Goal: Feedback & Contribution: Submit feedback/report problem

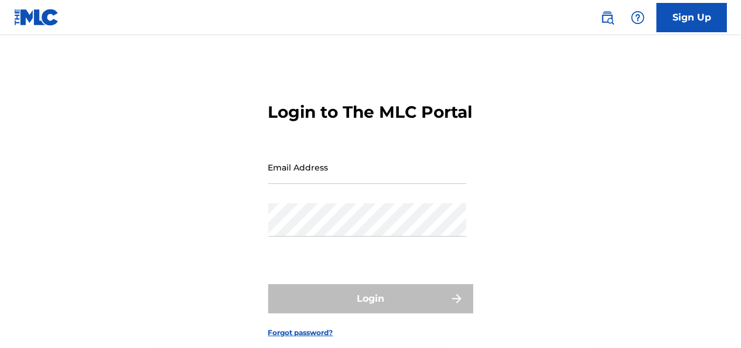
type input "[EMAIL_ADDRESS][DOMAIN_NAME]"
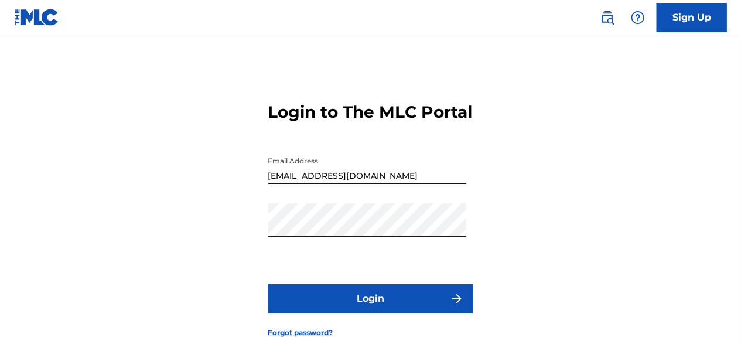
click at [379, 313] on button "Login" at bounding box center [370, 298] width 205 height 29
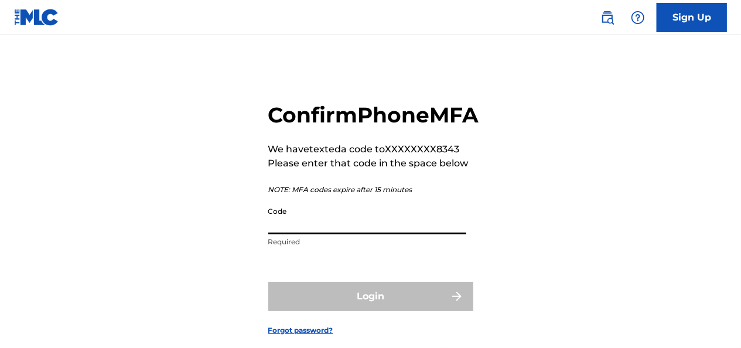
click at [339, 234] on input "Code" at bounding box center [367, 217] width 198 height 33
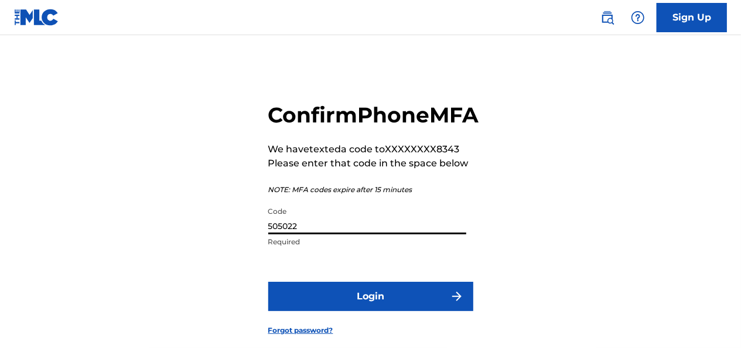
type input "505022"
click at [399, 311] on button "Login" at bounding box center [370, 296] width 205 height 29
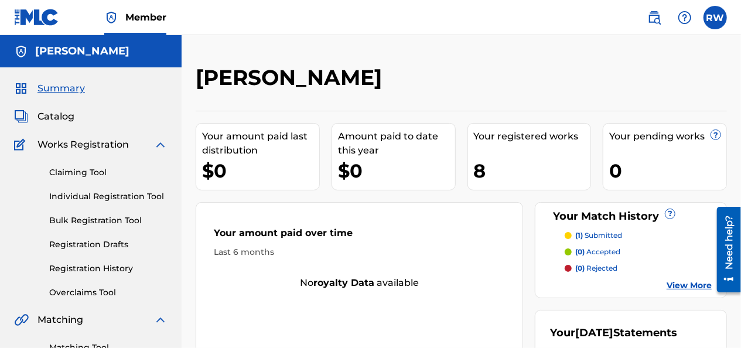
click at [123, 268] on link "Registration History" at bounding box center [108, 268] width 118 height 12
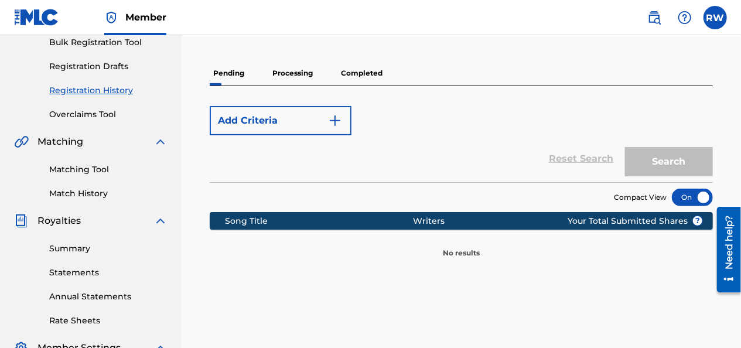
scroll to position [179, 0]
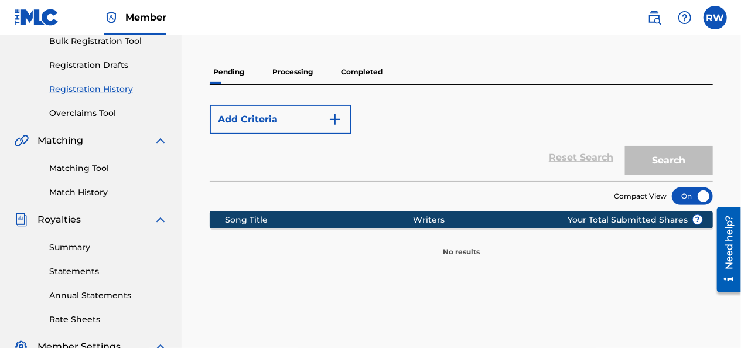
click at [293, 71] on p "Processing" at bounding box center [292, 72] width 47 height 25
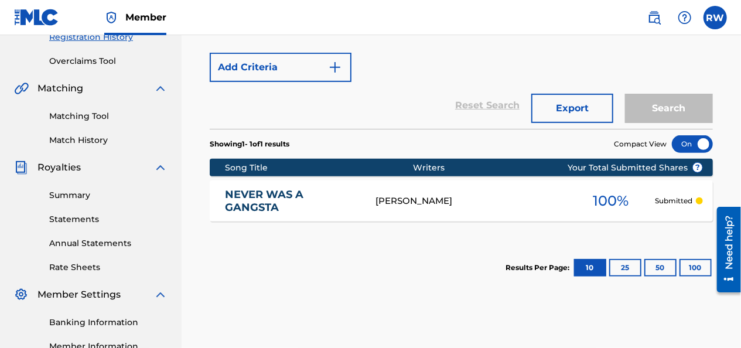
scroll to position [237, 0]
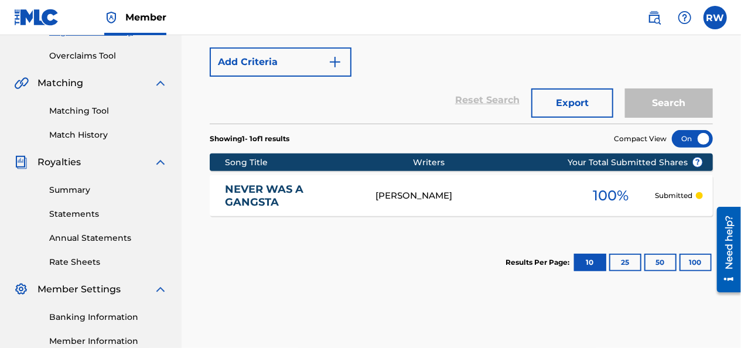
click at [448, 189] on div "RICKY WOODYATT JR" at bounding box center [470, 195] width 191 height 13
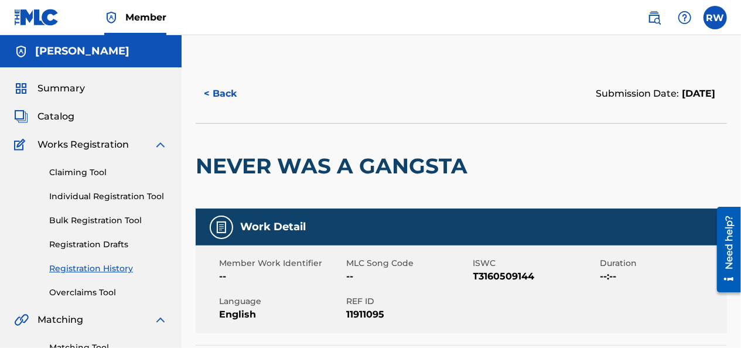
click at [232, 92] on button "< Back" at bounding box center [231, 93] width 70 height 29
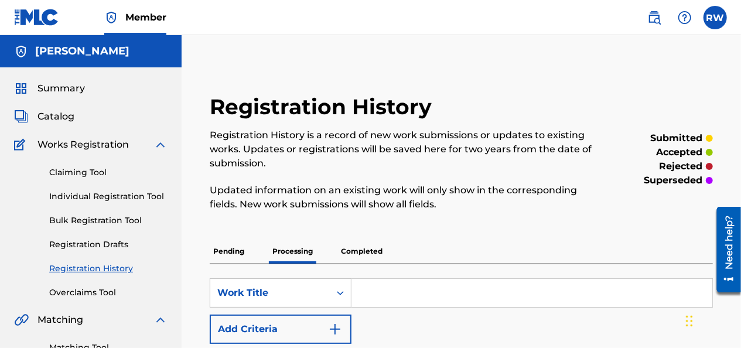
click at [100, 244] on link "Registration Drafts" at bounding box center [108, 244] width 118 height 12
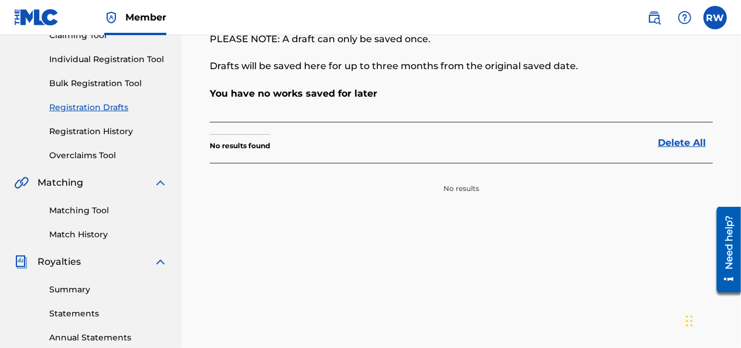
scroll to position [138, 0]
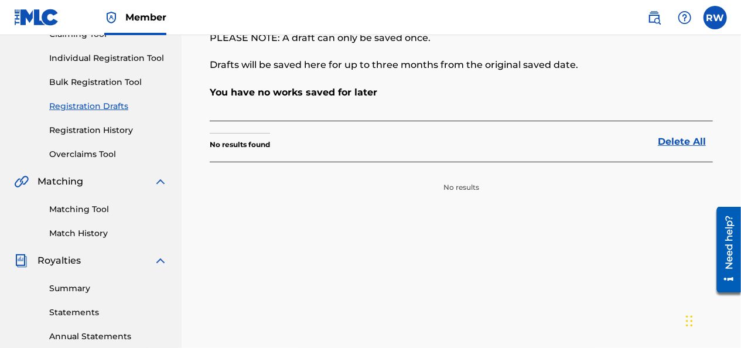
click at [96, 130] on link "Registration History" at bounding box center [108, 130] width 118 height 12
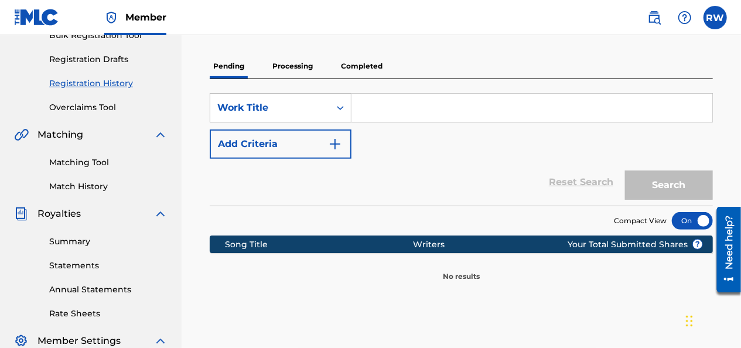
scroll to position [186, 0]
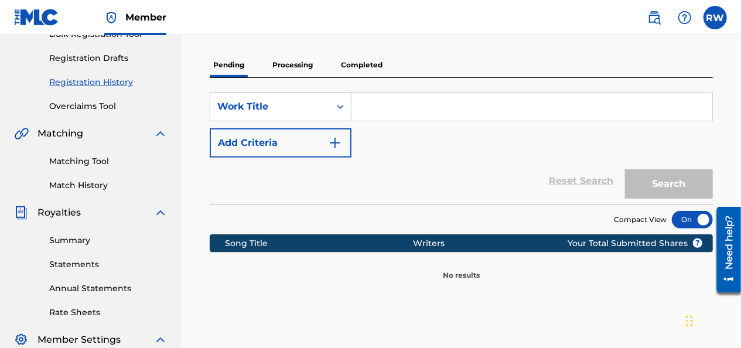
click at [369, 66] on p "Completed" at bounding box center [361, 65] width 49 height 25
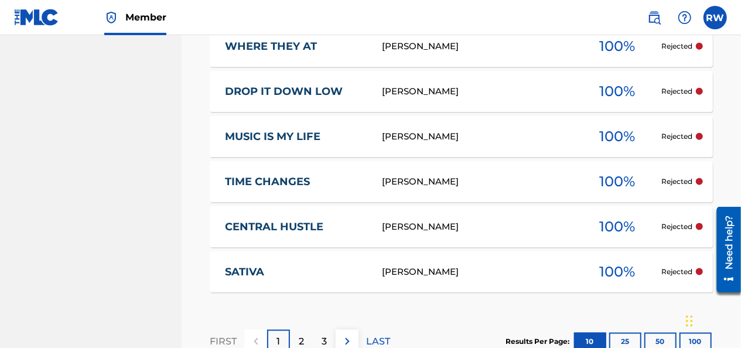
scroll to position [643, 0]
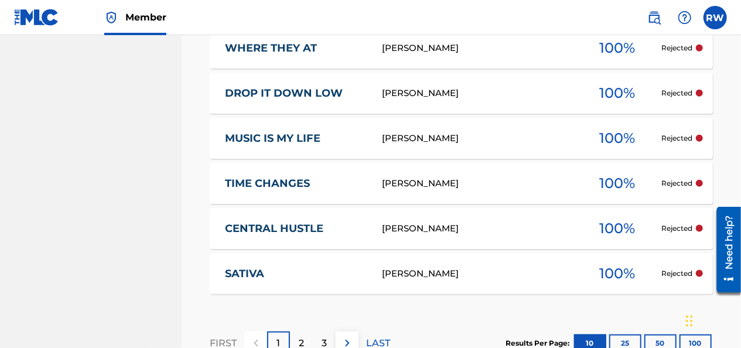
click at [700, 53] on div "WHERE THEY AT RICKY WOODYATT JR 100 % Rejected" at bounding box center [461, 48] width 503 height 41
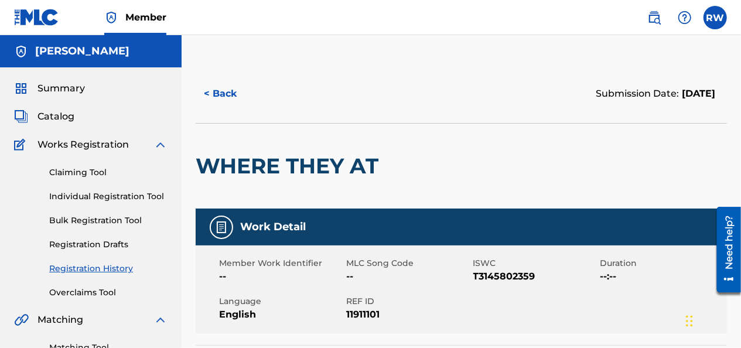
click at [224, 91] on button "< Back" at bounding box center [231, 93] width 70 height 29
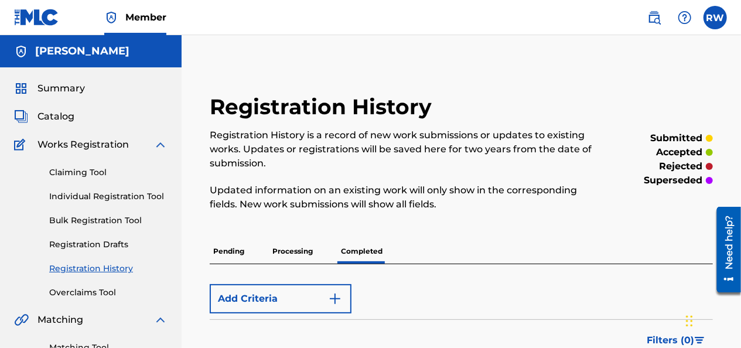
scroll to position [378, 0]
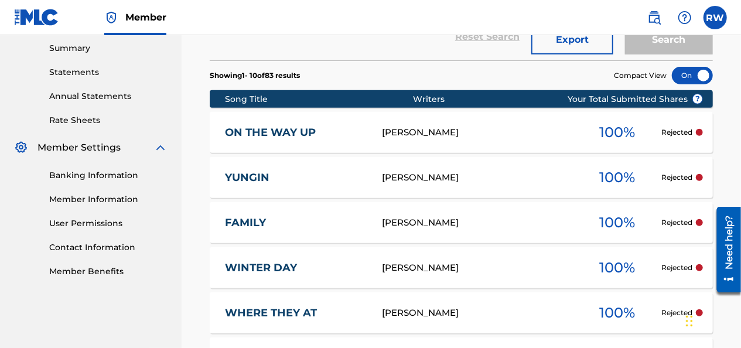
click at [698, 98] on span "?" at bounding box center [697, 98] width 9 height 9
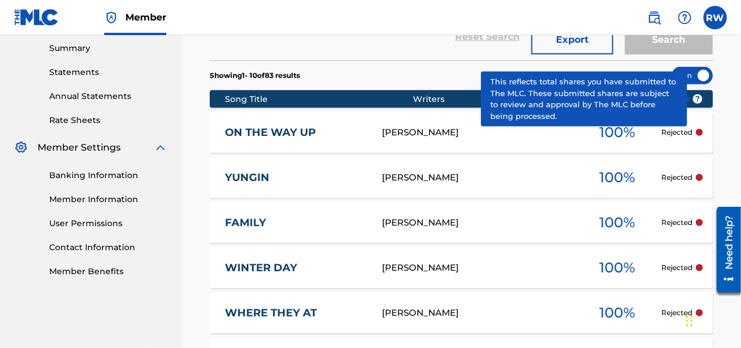
click at [402, 81] on section "Showing 1 - 10 of 83 results Compact View" at bounding box center [461, 72] width 503 height 24
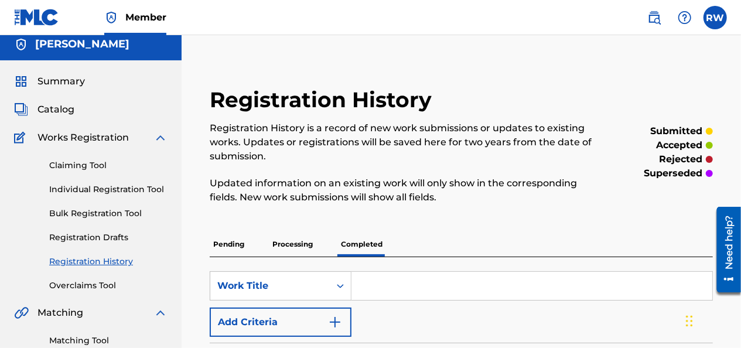
scroll to position [5, 0]
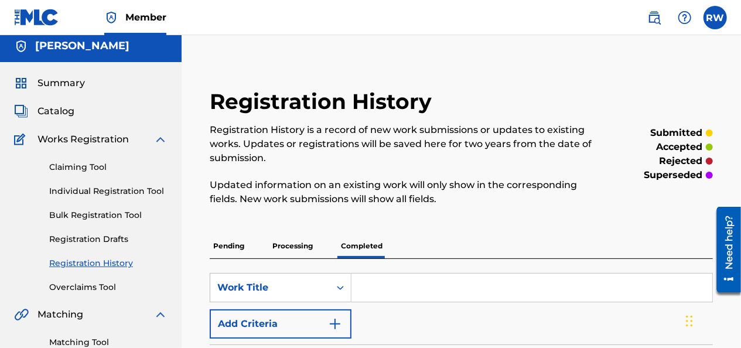
click at [709, 160] on div at bounding box center [709, 161] width 7 height 7
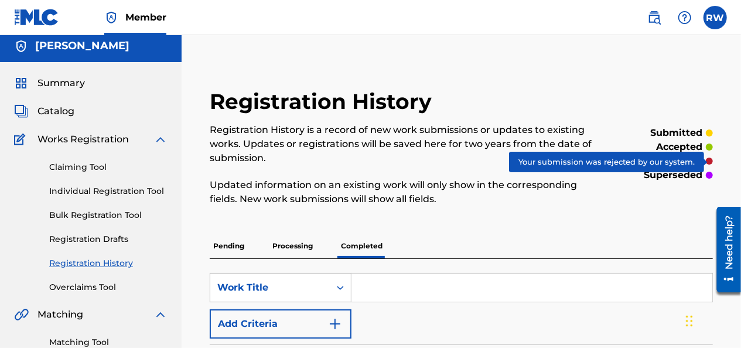
click at [649, 180] on p "superseded" at bounding box center [673, 175] width 59 height 14
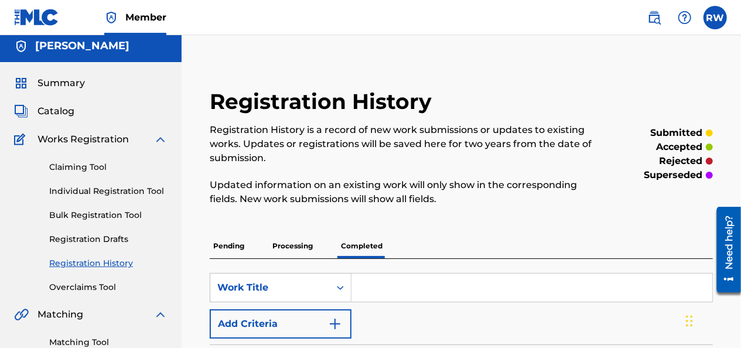
click at [710, 177] on div at bounding box center [709, 175] width 7 height 7
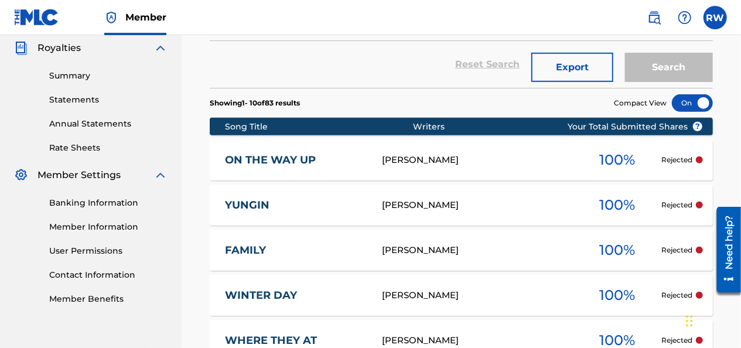
scroll to position [352, 0]
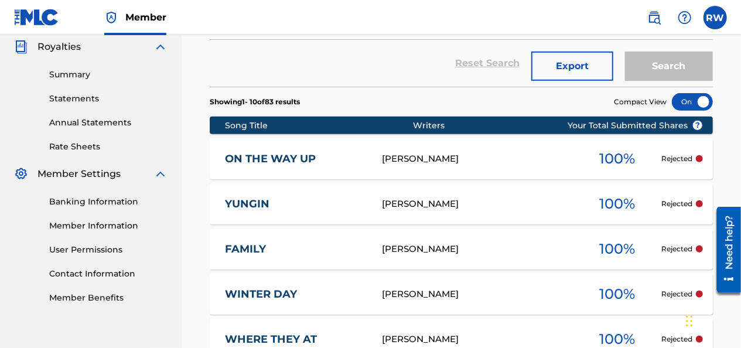
click at [288, 163] on link "ON THE WAY UP" at bounding box center [296, 158] width 142 height 13
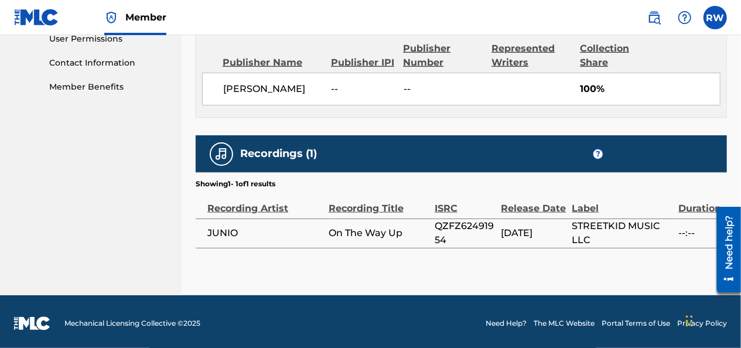
scroll to position [564, 0]
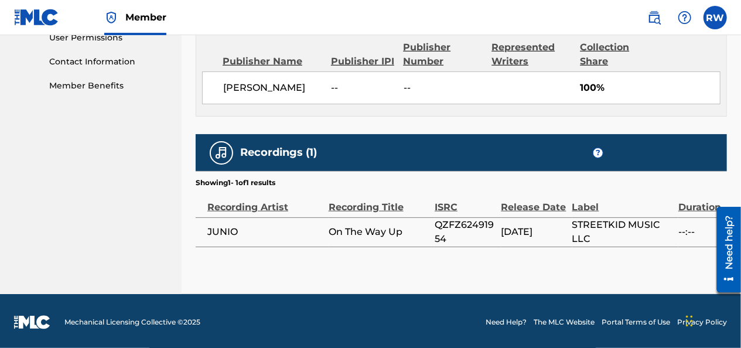
click at [507, 320] on link "Need Help?" at bounding box center [506, 322] width 41 height 11
click at [715, 20] on label at bounding box center [714, 17] width 23 height 23
click at [715, 18] on input "RW Ricky Woodyatt Jr streetkidmusicllc@gmail.com Notification Preferences Profi…" at bounding box center [715, 18] width 0 height 0
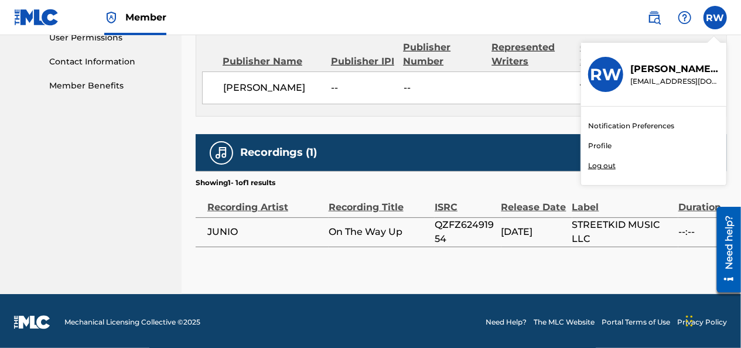
click at [604, 168] on p "Log out" at bounding box center [602, 165] width 28 height 11
click at [715, 18] on input "RW Ricky Woodyatt Jr streetkidmusicllc@gmail.com Notification Preferences Profi…" at bounding box center [715, 18] width 0 height 0
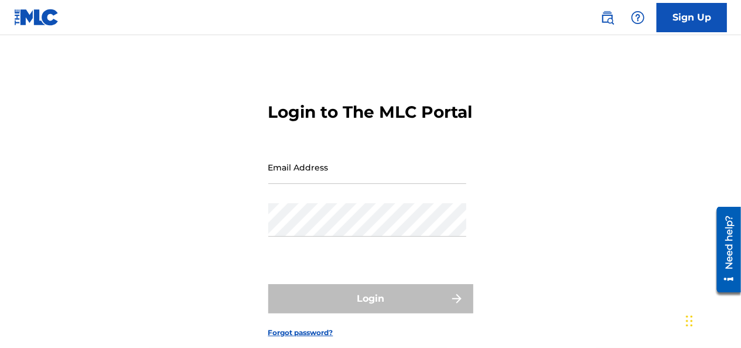
type input "[EMAIL_ADDRESS][DOMAIN_NAME]"
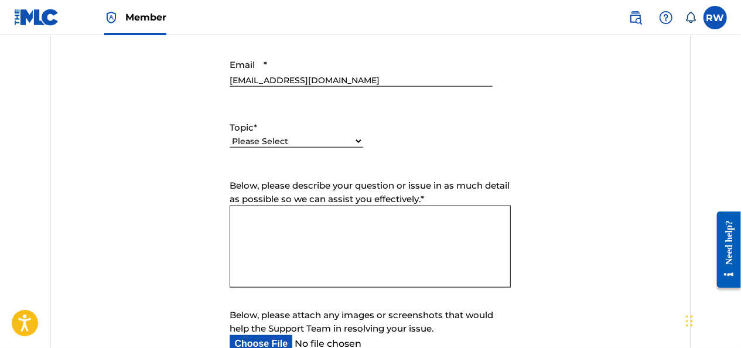
scroll to position [529, 0]
click at [259, 141] on select "Please Select I need help with my account I need help with managing my catalog …" at bounding box center [297, 140] width 134 height 12
click at [155, 163] on form "Submit a request Typical reply time: within hours via email First Name [PERSON_…" at bounding box center [370, 174] width 640 height 490
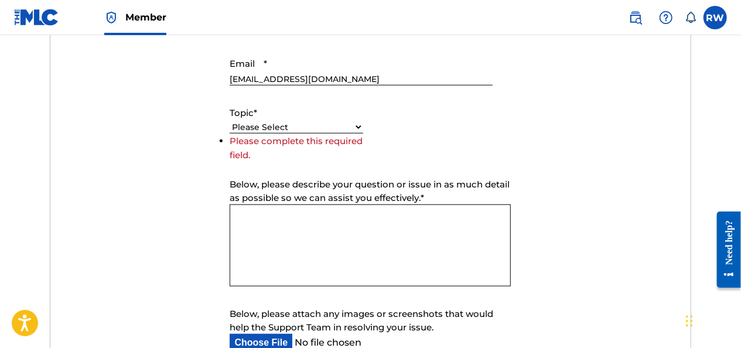
click at [250, 130] on select "Please Select I need help with my account I need help with managing my catalog …" at bounding box center [297, 127] width 134 height 12
click at [168, 123] on form "Submit a request Typical reply time: within hours via email First Name [PERSON_…" at bounding box center [370, 174] width 640 height 490
click at [242, 128] on select "Please Select I need help with my account I need help with managing my catalog …" at bounding box center [297, 127] width 134 height 12
select select "I need help with managing my catalog"
click at [230, 134] on select "Please Select I need help with my account I need help with managing my catalog …" at bounding box center [297, 127] width 134 height 12
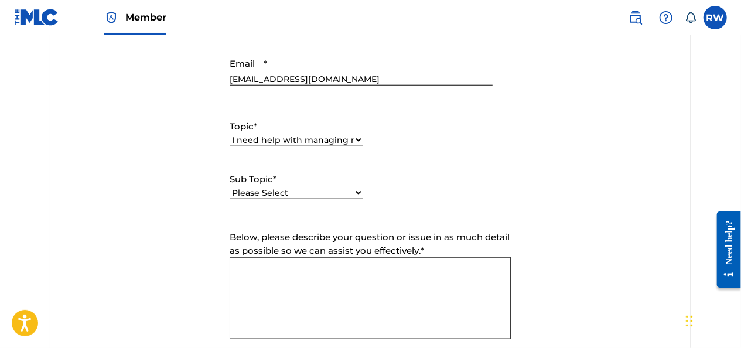
click at [251, 192] on select "Please Select I need help with CWR I need help registering my work(s) in The ML…" at bounding box center [297, 193] width 134 height 12
click at [185, 93] on form "Submit a request Typical reply time: within hours via email First Name [PERSON_…" at bounding box center [370, 200] width 640 height 542
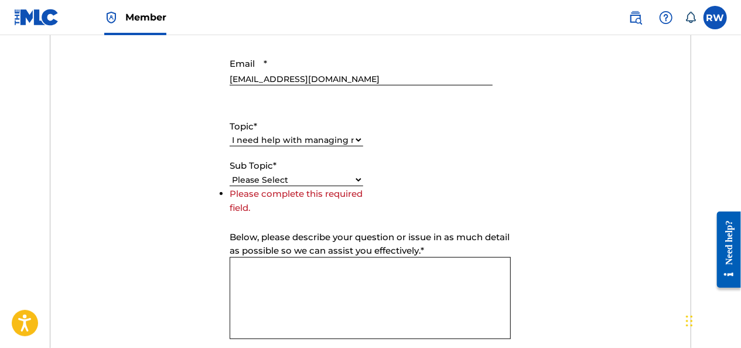
click at [238, 183] on select "Please Select I need help with CWR I need help registering my work(s) in The ML…" at bounding box center [297, 180] width 134 height 12
select select "I need to relinquish a claim"
click at [230, 186] on select "Please Select I need help with CWR I need help registering my work(s) in The ML…" at bounding box center [297, 180] width 134 height 12
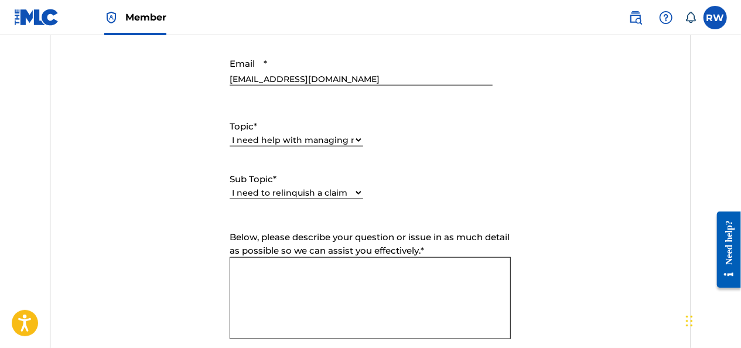
click at [252, 275] on textarea "Below, please describe your question or issue in as much detail as possible so …" at bounding box center [370, 298] width 281 height 82
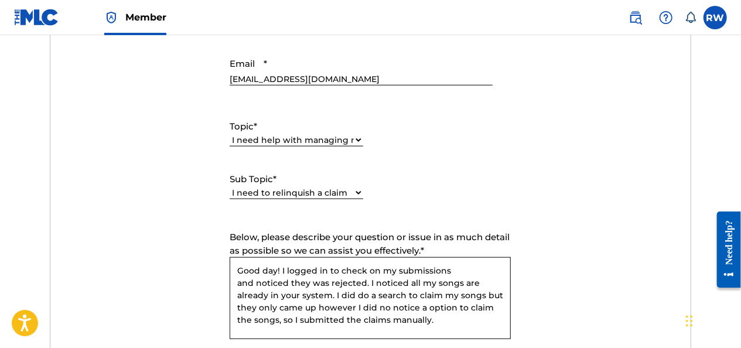
click at [387, 307] on textarea "Good day! I logged in to check on my submissions and noticed they was rejected.…" at bounding box center [370, 298] width 281 height 82
click at [440, 319] on textarea "Good day! I logged in to check on my submissions and noticed they was rejected.…" at bounding box center [370, 298] width 281 height 82
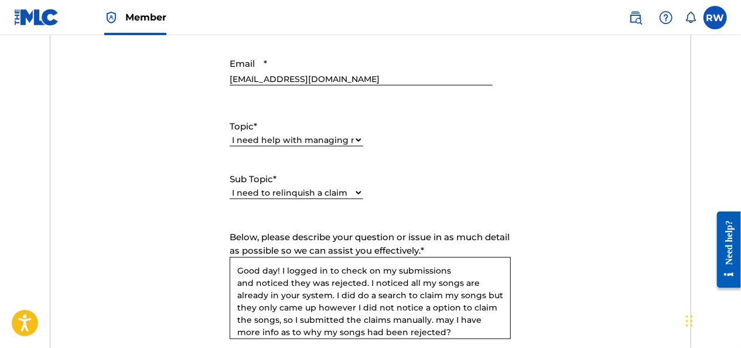
scroll to position [11, 0]
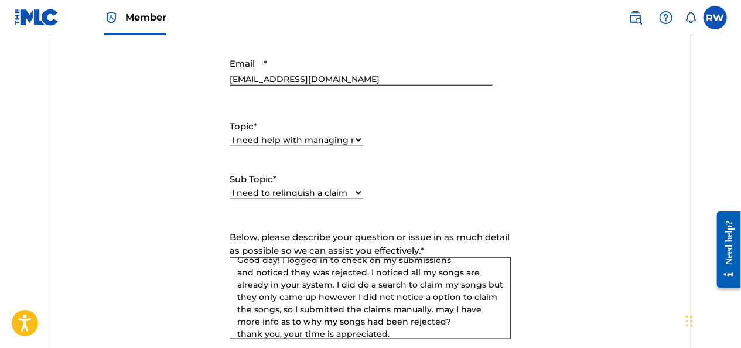
click at [242, 334] on textarea "Good day! I logged in to check on my submissions and noticed they was rejected.…" at bounding box center [370, 298] width 281 height 82
click at [238, 333] on textarea "Good day! I logged in to check on my submissions and noticed they was rejected.…" at bounding box center [370, 298] width 281 height 82
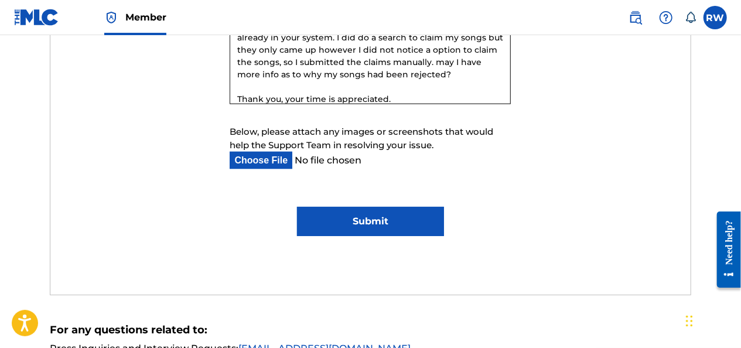
scroll to position [770, 0]
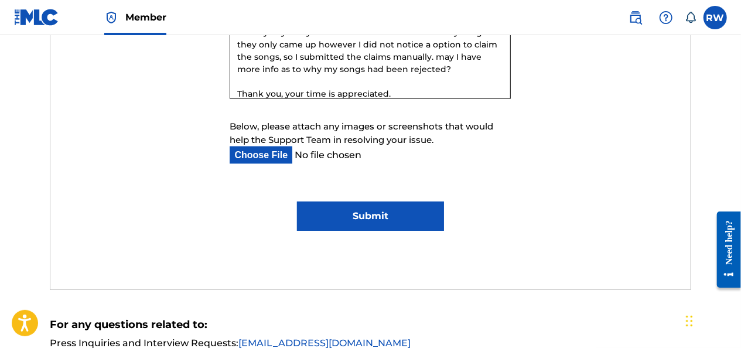
type textarea "Good day! I logged in to check on my submissions and noticed they was rejected.…"
click at [428, 210] on input "Submit" at bounding box center [370, 215] width 147 height 29
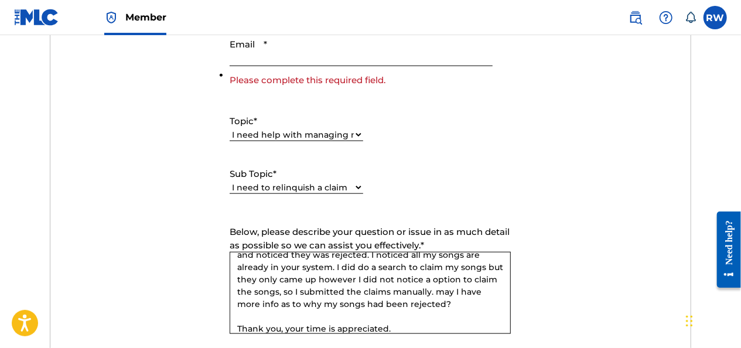
scroll to position [548, 0]
click at [588, 185] on form "Submit a request Typical reply time: within hours via email First Name [PERSON_…" at bounding box center [370, 195] width 640 height 570
click at [360, 68] on div at bounding box center [368, 51] width 276 height 36
click at [357, 60] on input "Email *" at bounding box center [361, 49] width 262 height 33
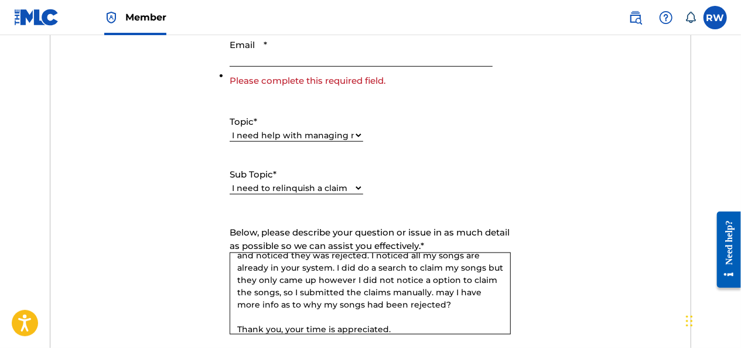
type input "[EMAIL_ADDRESS][DOMAIN_NAME]"
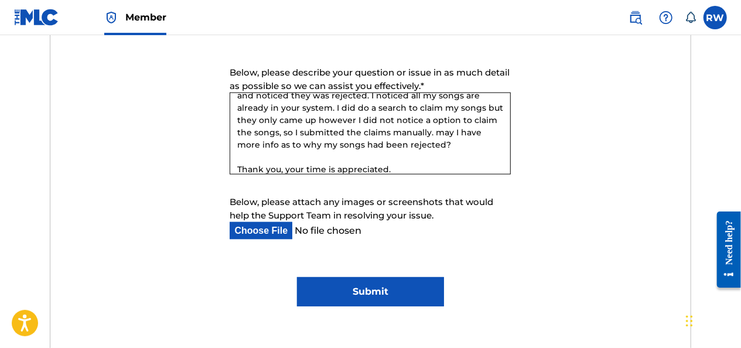
scroll to position [697, 0]
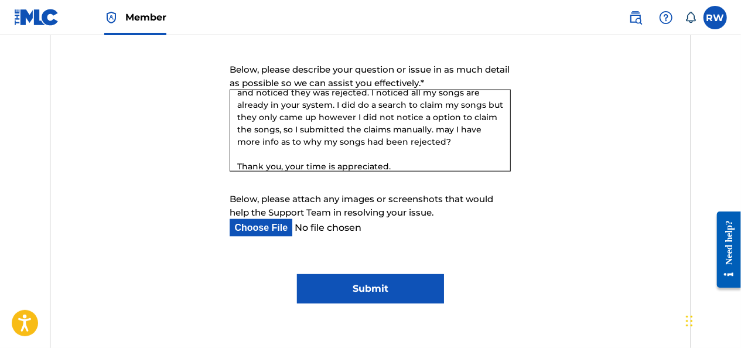
click at [379, 288] on input "Submit" at bounding box center [370, 288] width 147 height 29
